Goal: Communication & Community: Answer question/provide support

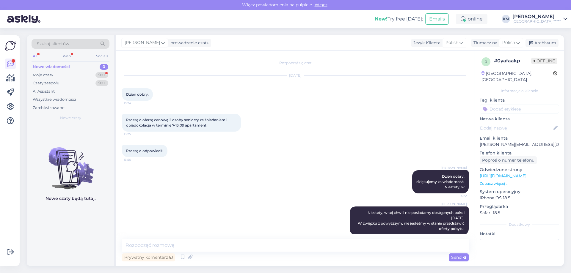
scroll to position [8, 0]
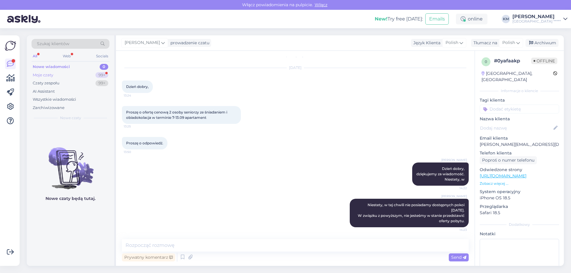
click at [60, 75] on div "Moje czaty 99+" at bounding box center [71, 75] width 78 height 8
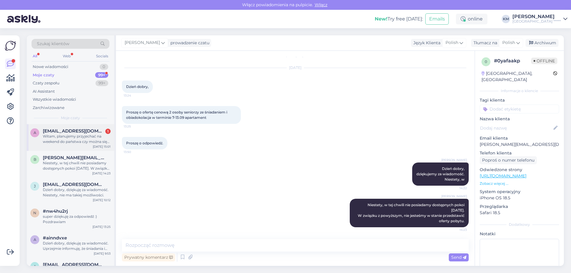
click at [74, 136] on div "Witam, planujemy przyjechać na weekend do państwa czy można się dowiedzieć i cz…" at bounding box center [77, 139] width 68 height 11
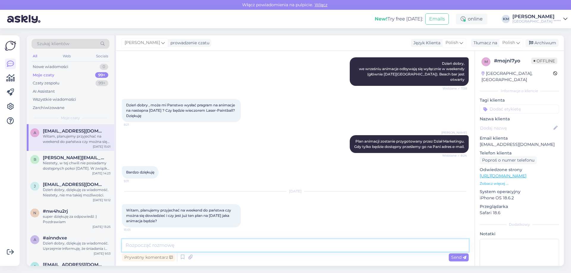
click at [263, 241] on textarea at bounding box center [295, 246] width 347 height 12
click at [513, 142] on p "[EMAIL_ADDRESS][DOMAIN_NAME]" at bounding box center [519, 145] width 79 height 6
copy p "[EMAIL_ADDRESS][DOMAIN_NAME]"
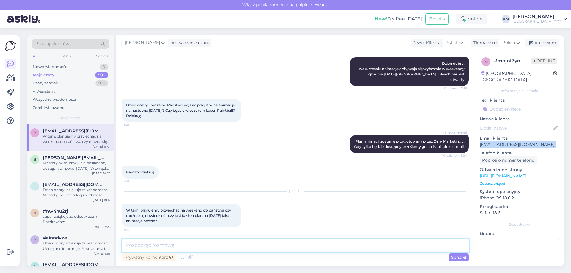
click at [205, 246] on textarea at bounding box center [295, 246] width 347 height 12
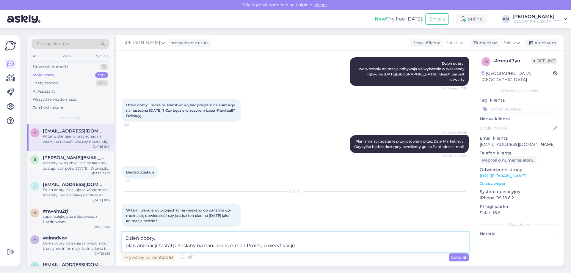
type textarea "Dzień dobry, plan animacji został przesłany na Pani adres e-mail. Proszę o wery…"
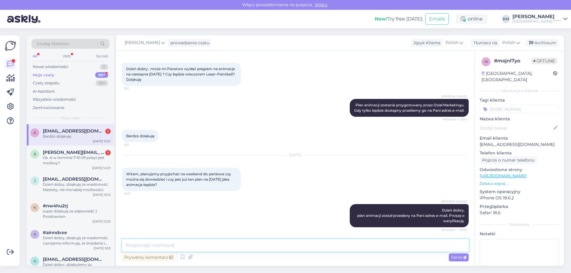
scroll to position [162, 0]
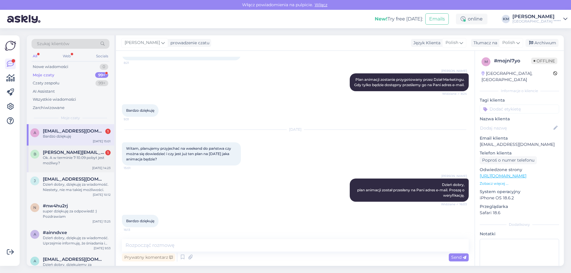
click at [88, 155] on div "Ok. A w terminie 7-10.09 pobyt jest możliwy?" at bounding box center [77, 160] width 68 height 11
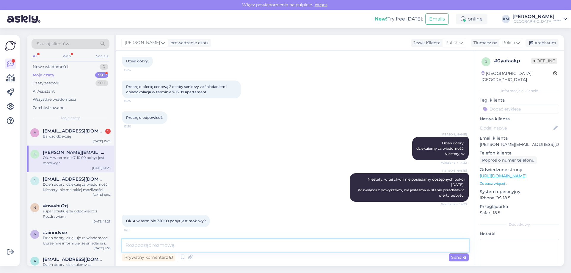
click at [161, 242] on textarea at bounding box center [295, 246] width 347 height 12
click at [510, 142] on p "[PERSON_NAME][EMAIL_ADDRESS][DOMAIN_NAME]" at bounding box center [519, 145] width 79 height 6
copy p "[PERSON_NAME][EMAIL_ADDRESS][DOMAIN_NAME]"
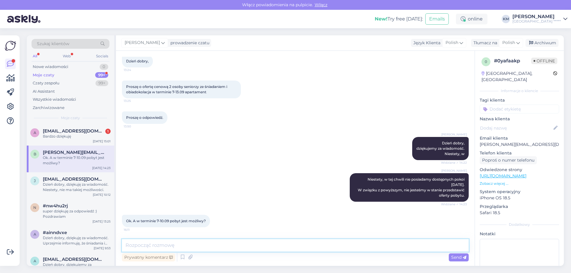
click at [175, 246] on textarea at bounding box center [295, 246] width 347 height 12
type textarea "o"
type textarea "W tym terminie jak najbardziej. Przed momentem przesłaliśmy ofertę na podany ad…"
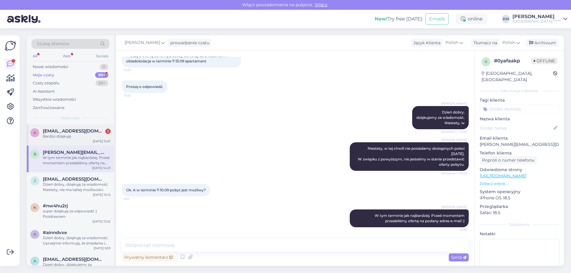
click at [65, 133] on span "[EMAIL_ADDRESS][DOMAIN_NAME]" at bounding box center [74, 131] width 62 height 5
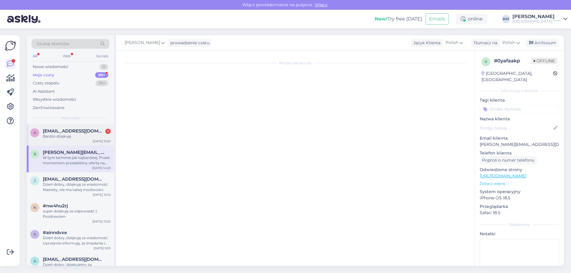
scroll to position [162, 0]
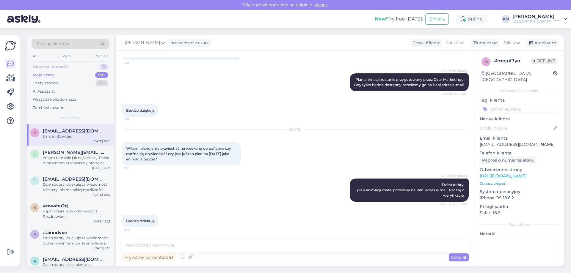
click at [55, 69] on div "Nowe wiadomości" at bounding box center [51, 67] width 36 height 6
